Goal: Transaction & Acquisition: Purchase product/service

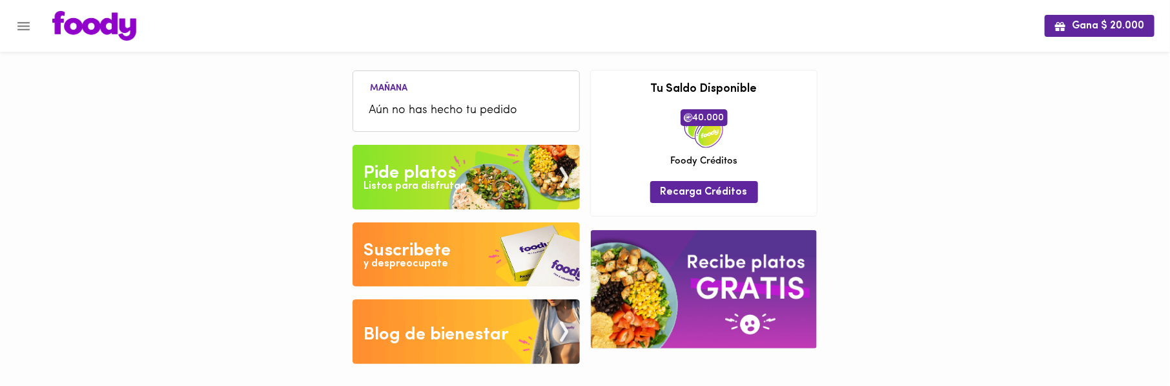
click at [462, 164] on img at bounding box center [466, 177] width 227 height 65
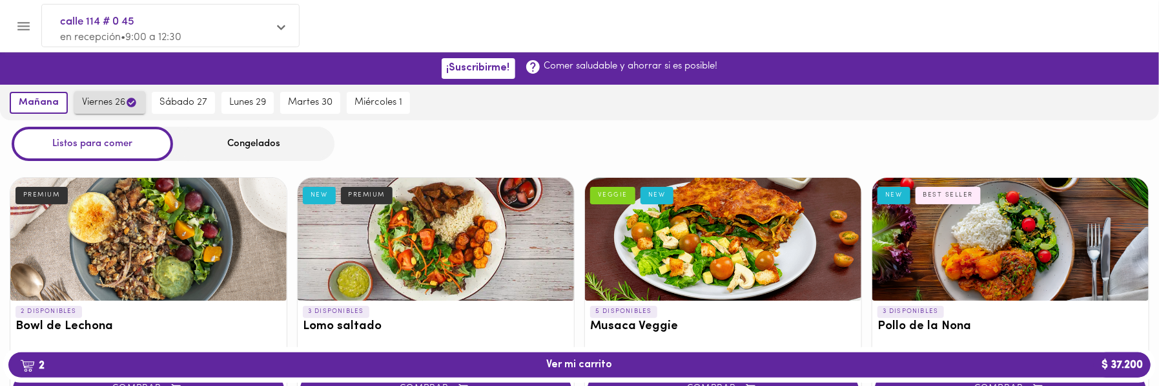
click at [109, 100] on span "viernes 26" at bounding box center [110, 102] width 56 height 12
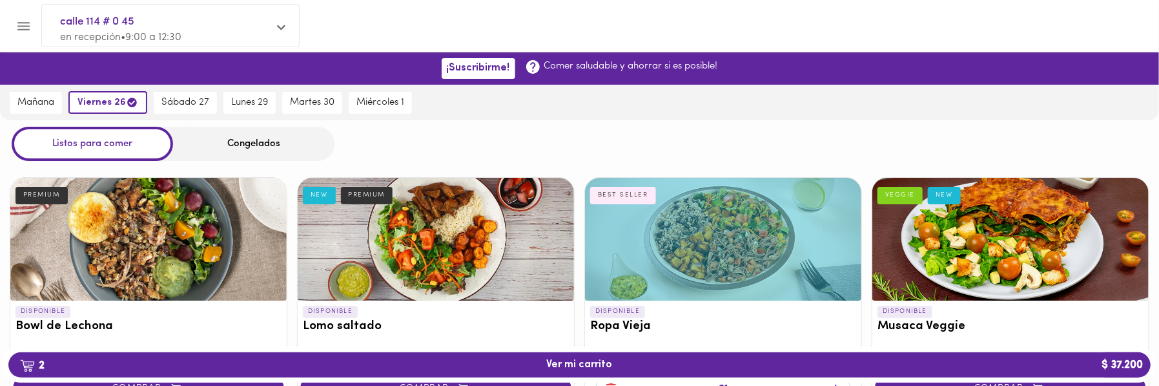
click at [245, 141] on div "Congelados" at bounding box center [253, 144] width 161 height 34
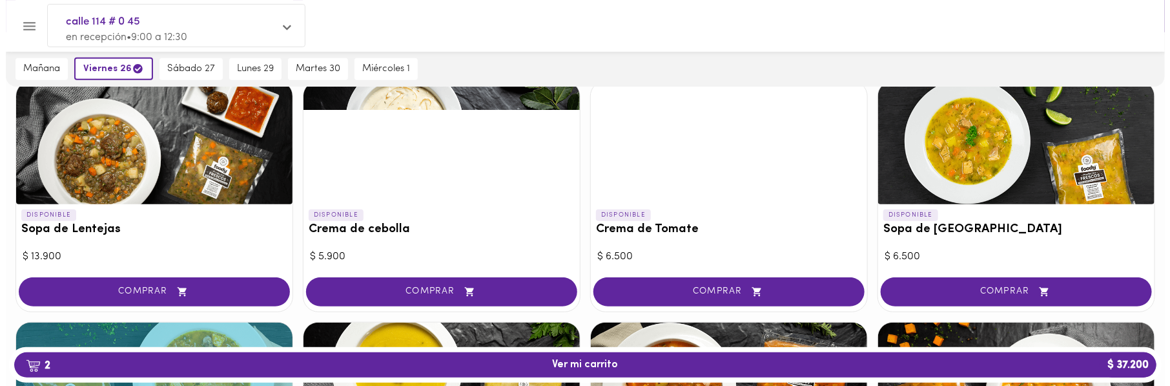
scroll to position [359, 0]
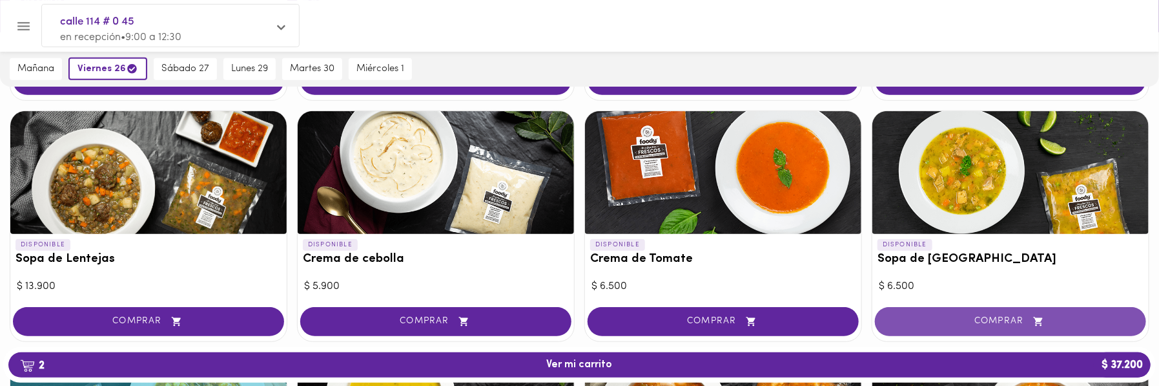
click at [982, 320] on span "COMPRAR" at bounding box center [1010, 321] width 239 height 11
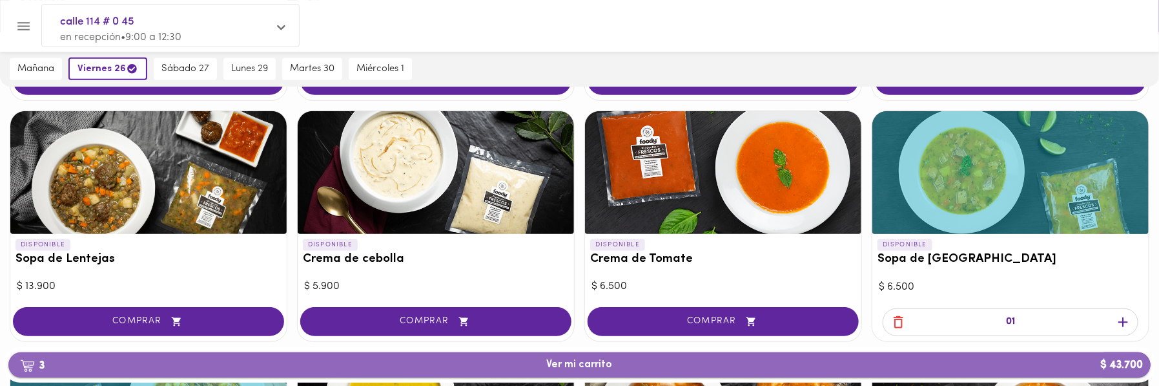
click at [588, 366] on span "3 Ver mi carrito $ 43.700" at bounding box center [580, 365] width 66 height 12
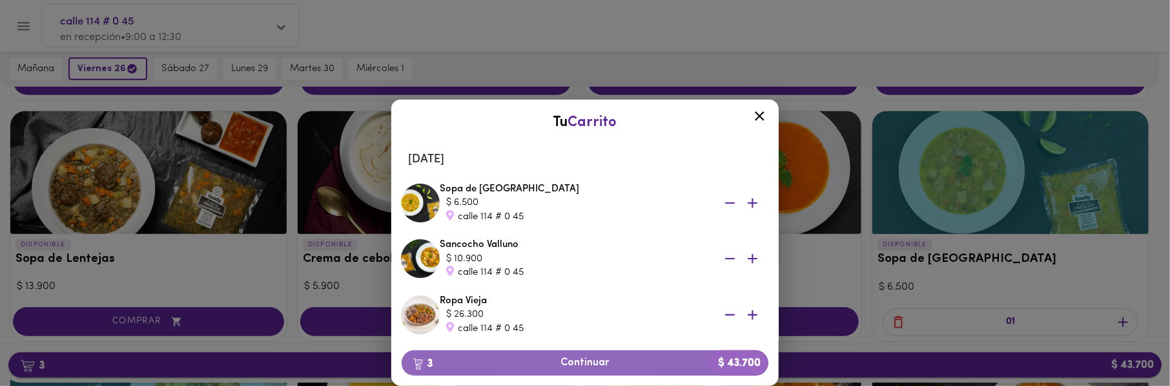
click at [588, 366] on span "3 Continuar $ 43.700" at bounding box center [585, 363] width 346 height 12
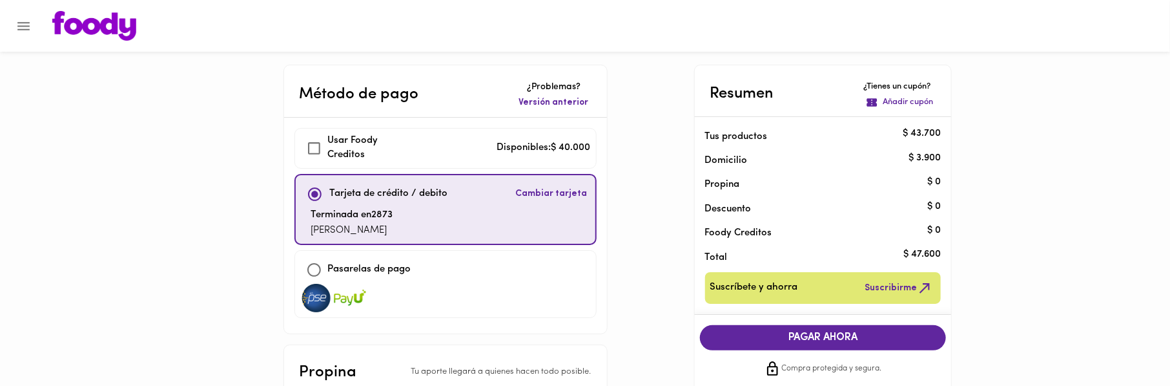
checkbox input "true"
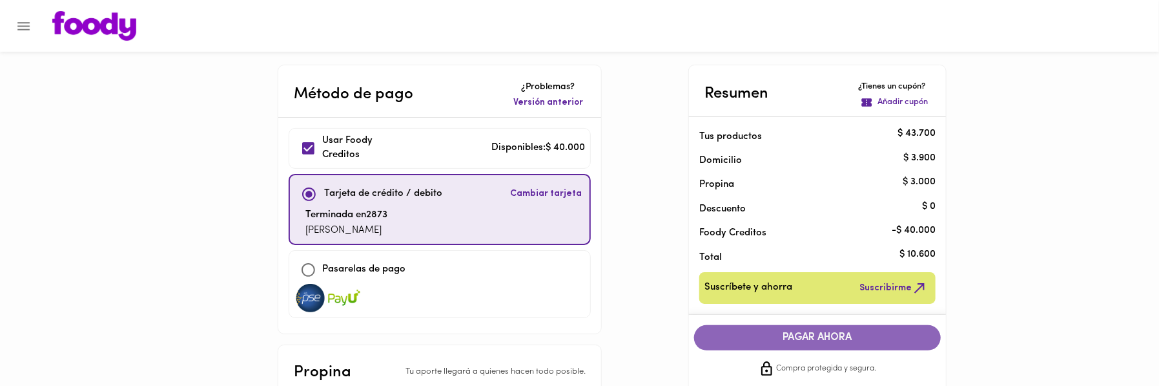
click at [826, 340] on span "PAGAR AHORA" at bounding box center [817, 337] width 221 height 12
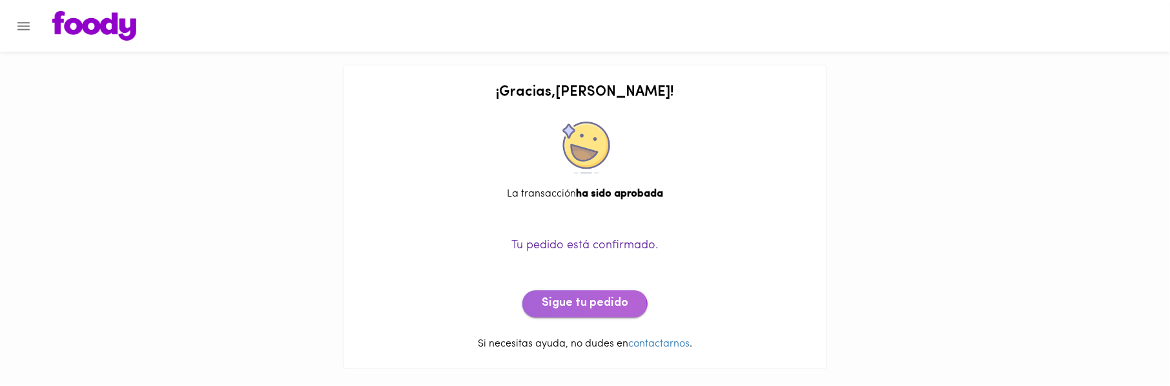
click at [577, 306] on span "Sigue tu pedido" at bounding box center [585, 303] width 87 height 14
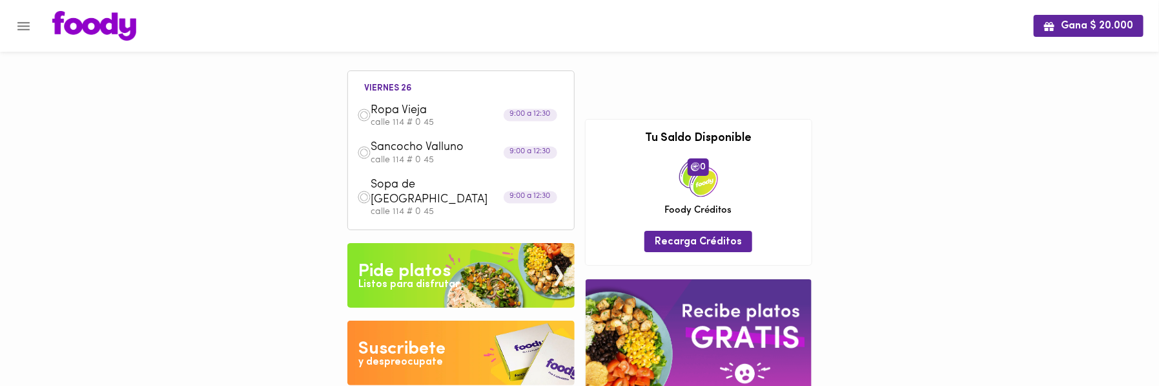
scroll to position [80, 0]
